Goal: Transaction & Acquisition: Purchase product/service

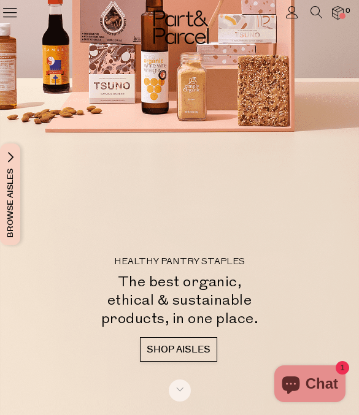
click at [17, 14] on icon at bounding box center [9, 12] width 17 height 17
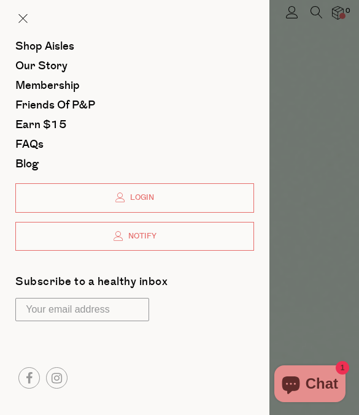
click at [69, 41] on span "Shop Aisles" at bounding box center [44, 47] width 59 height 16
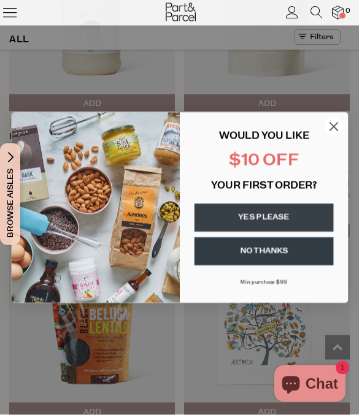
scroll to position [2303, 0]
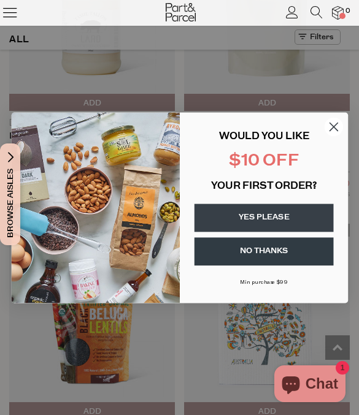
click at [334, 131] on icon "Close dialog" at bounding box center [333, 127] width 8 height 8
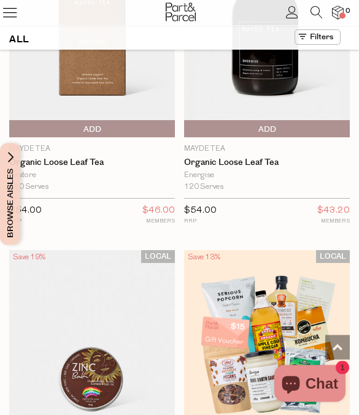
scroll to position [7243, 0]
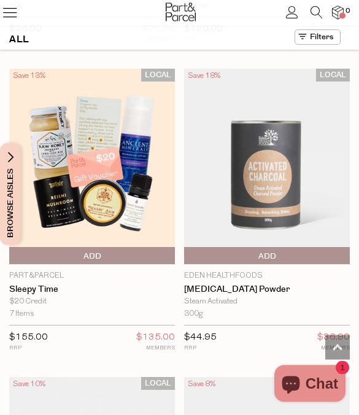
scroll to position [7733, 0]
click at [317, 15] on icon at bounding box center [316, 12] width 12 height 12
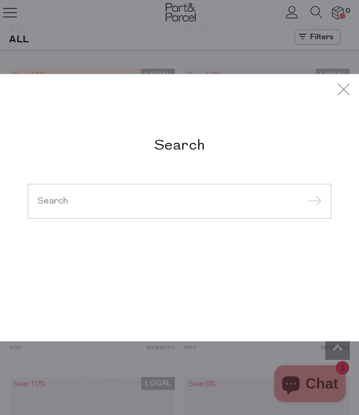
click at [126, 206] on input "search" at bounding box center [179, 200] width 284 height 9
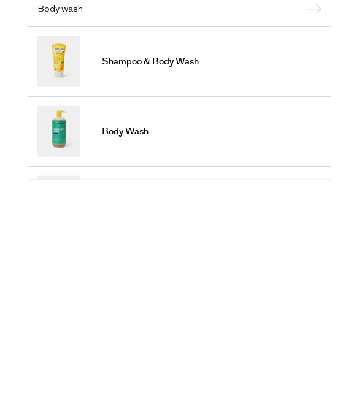
type input "Body wash"
click at [312, 116] on input "submit" at bounding box center [312, 125] width 18 height 18
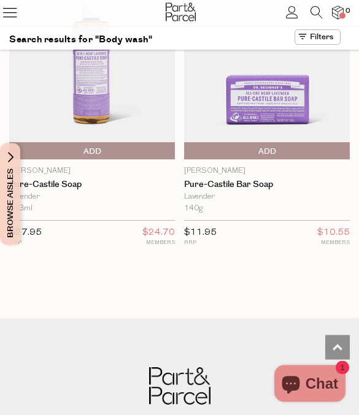
scroll to position [1934, 0]
